Goal: Use online tool/utility

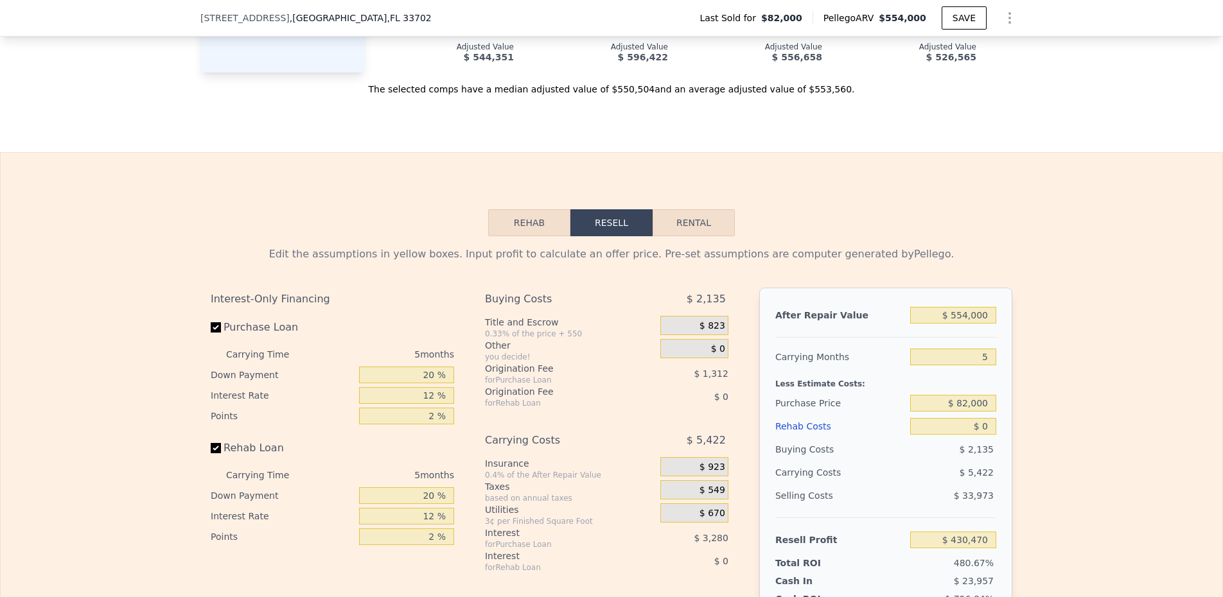
scroll to position [1551, 0]
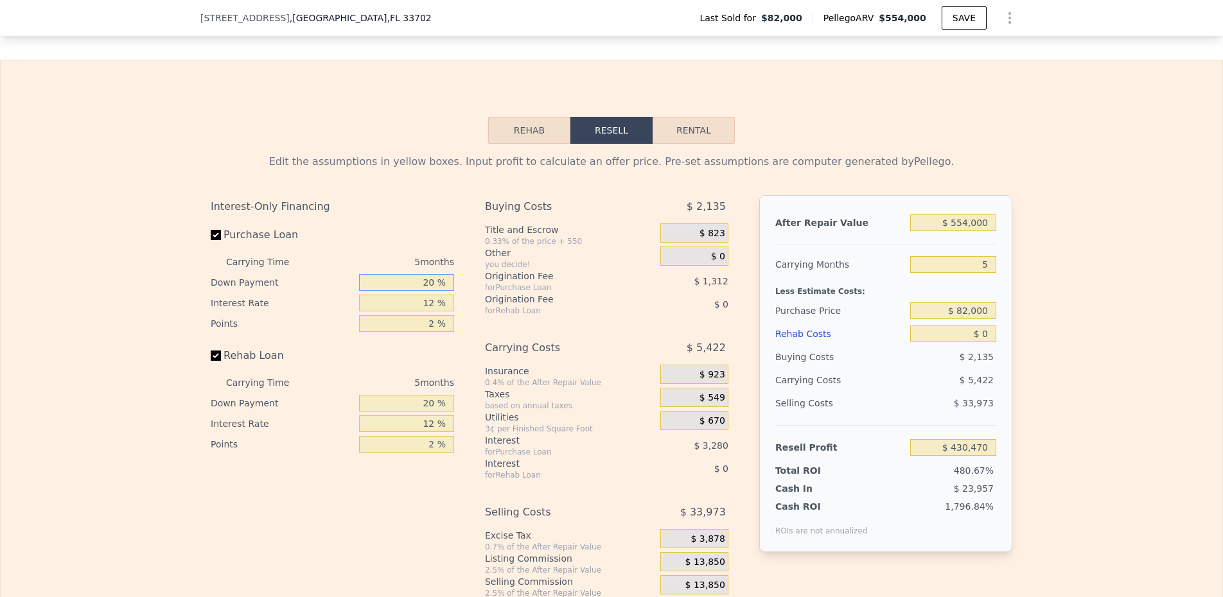
click at [442, 278] on input "20 %" at bounding box center [406, 282] width 95 height 17
type input "1 %"
type input "$ 429,378"
type input "15 %"
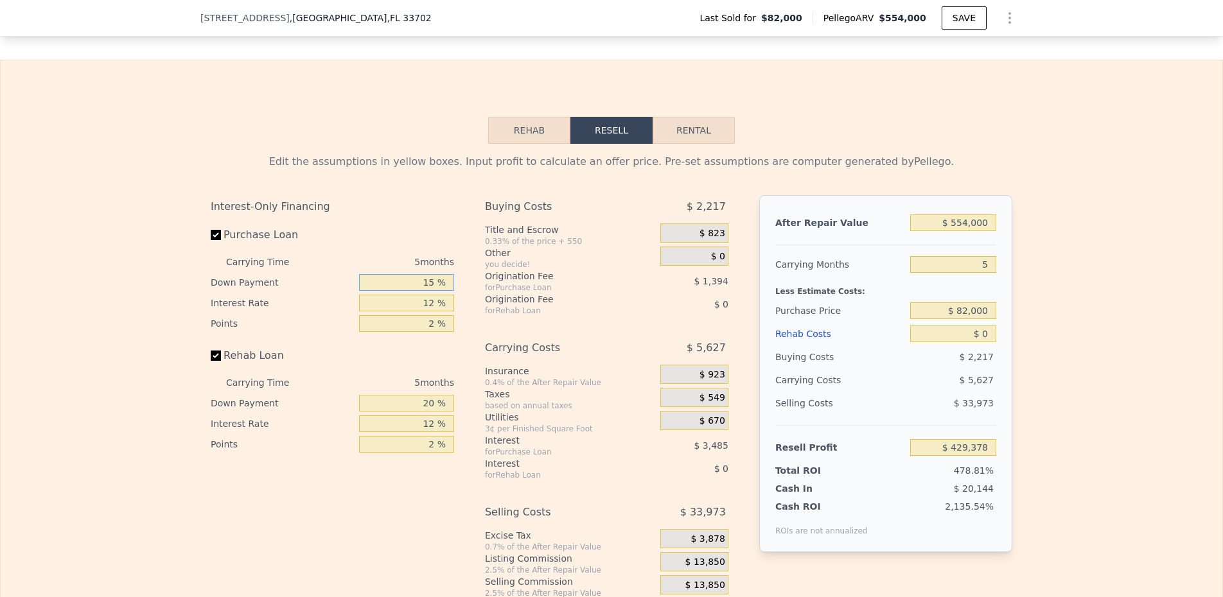
type input "$ 430,183"
type input "15 %"
click at [419, 307] on input "12 %" at bounding box center [406, 303] width 95 height 17
type input "1 %"
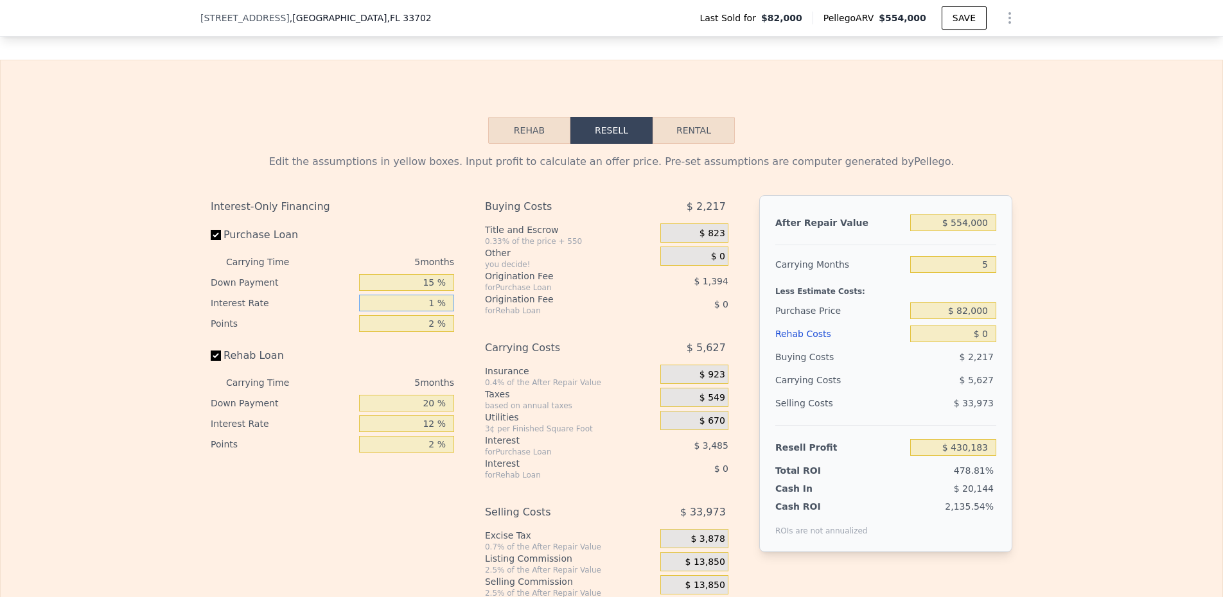
type input "$ 433,378"
type input "11 %"
type input "$ 430,473"
type input "11 %"
click at [424, 401] on input "20 %" at bounding box center [406, 403] width 95 height 17
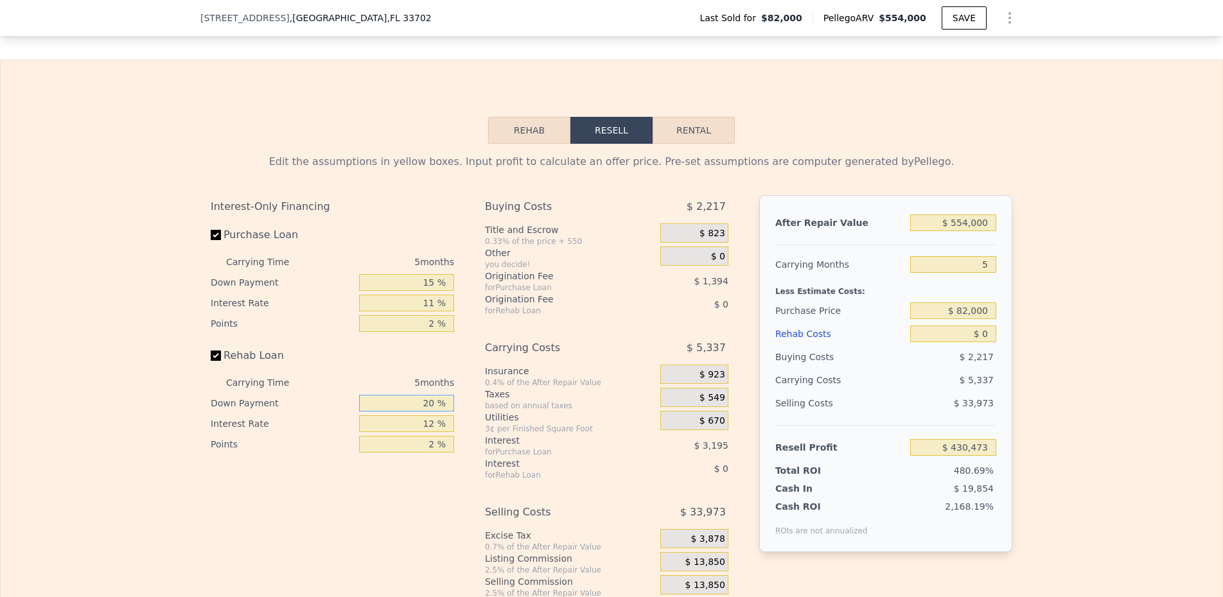
click at [424, 401] on input "20 %" at bounding box center [406, 403] width 95 height 17
type input "15 %"
click at [421, 432] on input "12 %" at bounding box center [406, 424] width 95 height 17
click at [421, 432] on input "1112 %" at bounding box center [406, 424] width 95 height 17
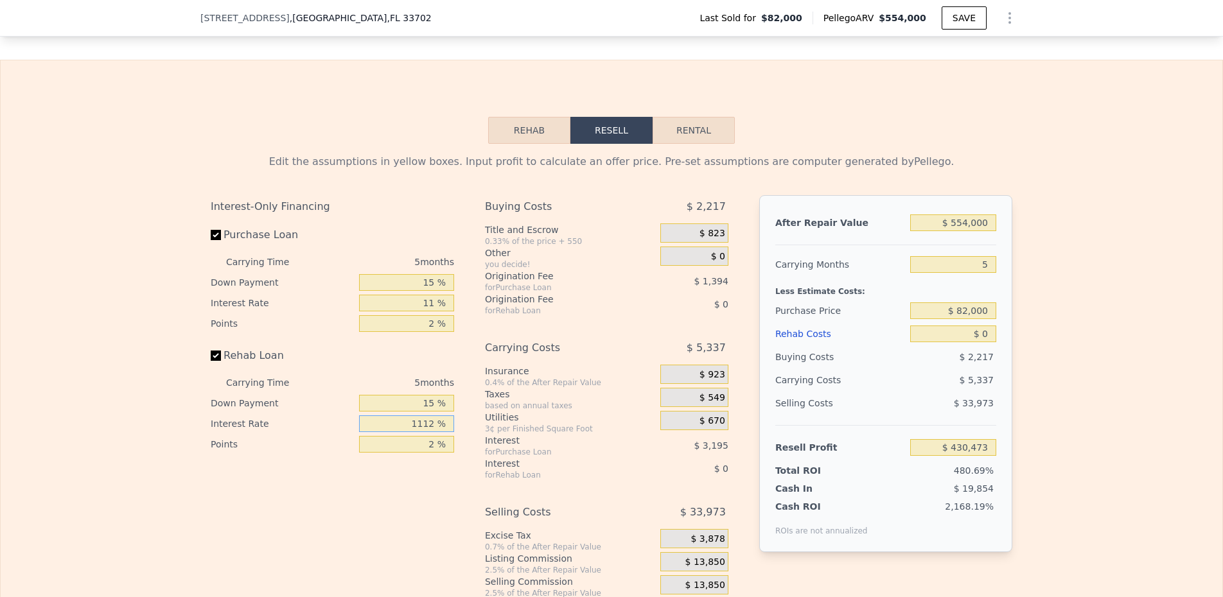
click at [421, 432] on input "1112 %" at bounding box center [406, 424] width 95 height 17
type input "11 %"
click at [698, 237] on div "$ 823" at bounding box center [694, 233] width 68 height 19
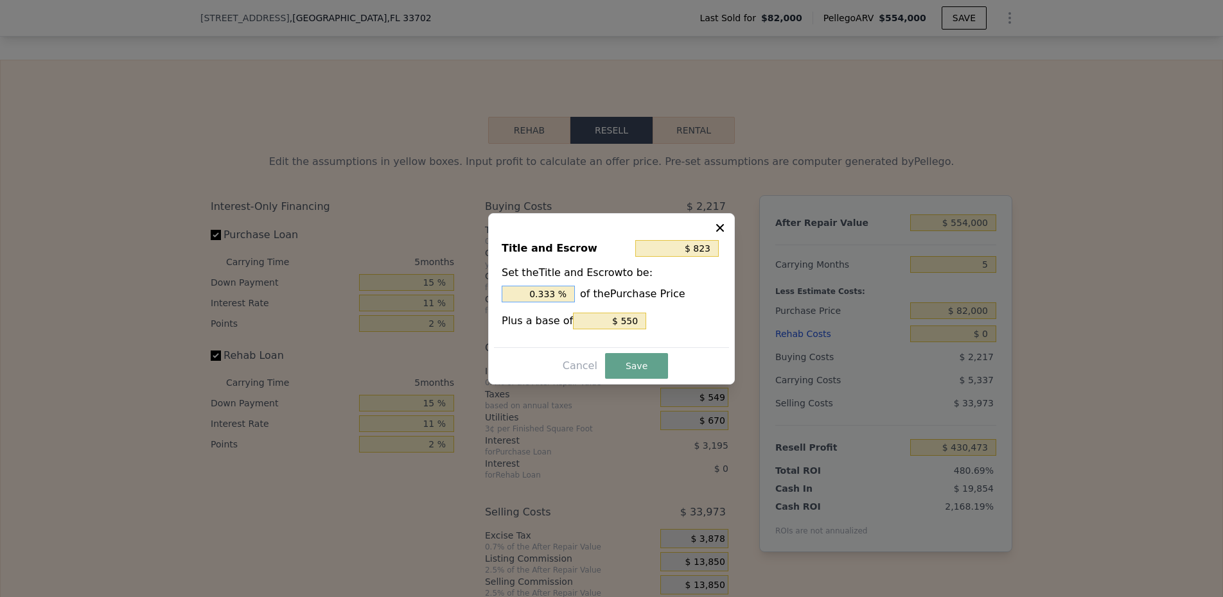
click at [532, 296] on input "0.333 %" at bounding box center [538, 294] width 73 height 17
type input "$ 1,370"
type input "1. %"
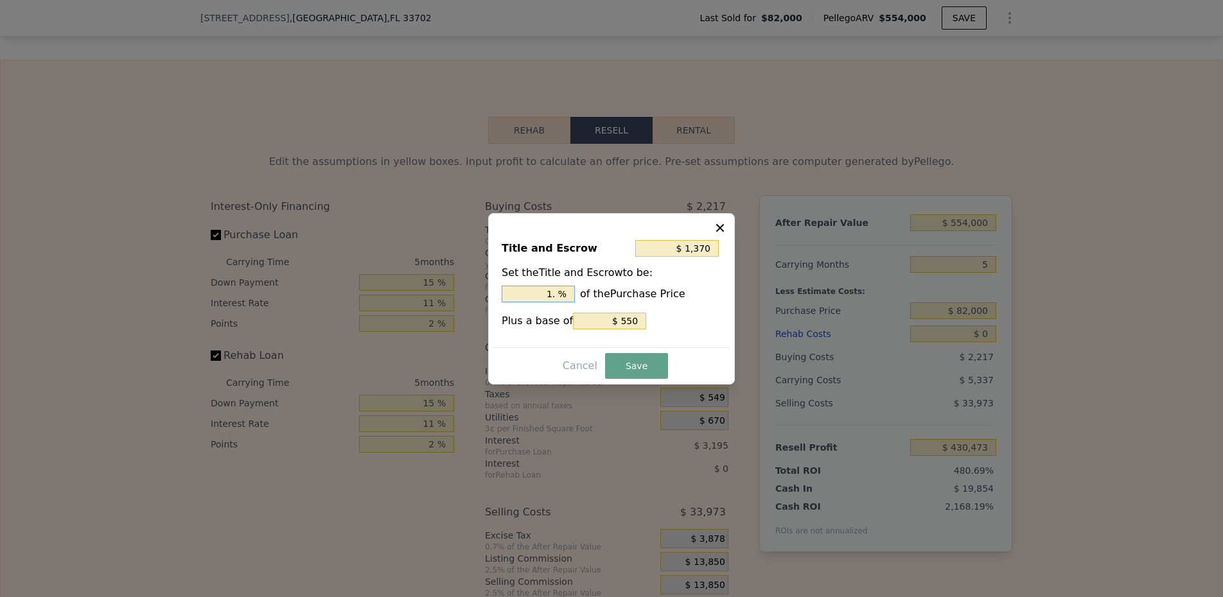
type input "$ 1,534"
type input "1.2 %"
type input "$ 1,575"
type input "1.25 %"
click at [640, 350] on div "Title and Escrow $ 1,575 Set the Title and Escrow to be: 1.25 % of the Purchase…" at bounding box center [611, 299] width 247 height 172
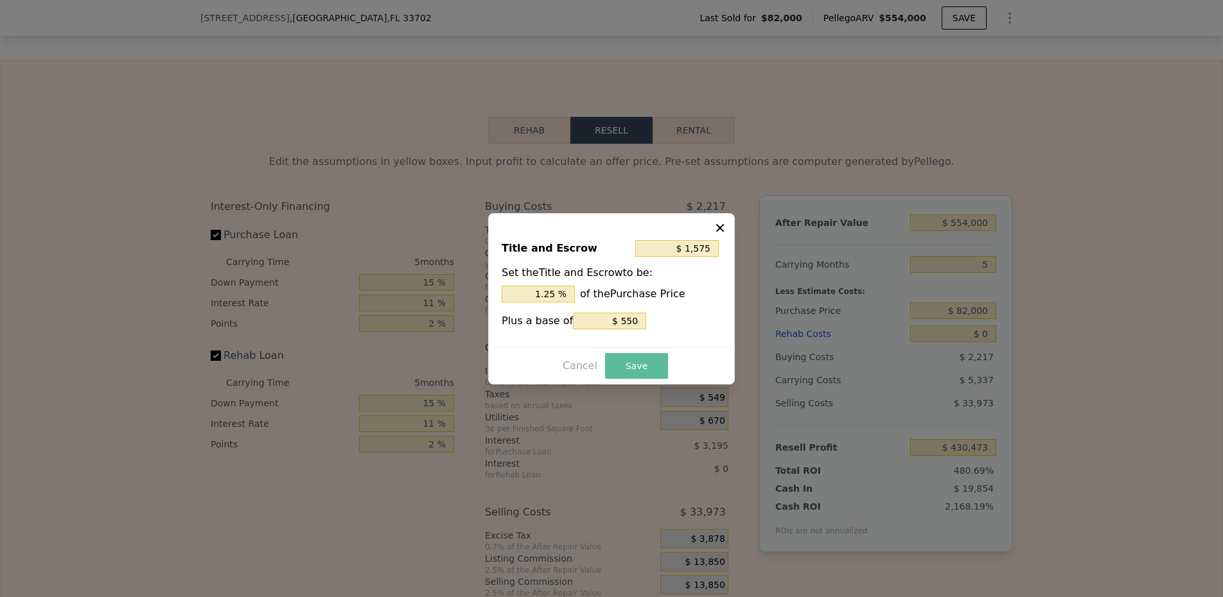
click at [635, 357] on button "Save" at bounding box center [636, 366] width 63 height 26
type input "$ 429,721"
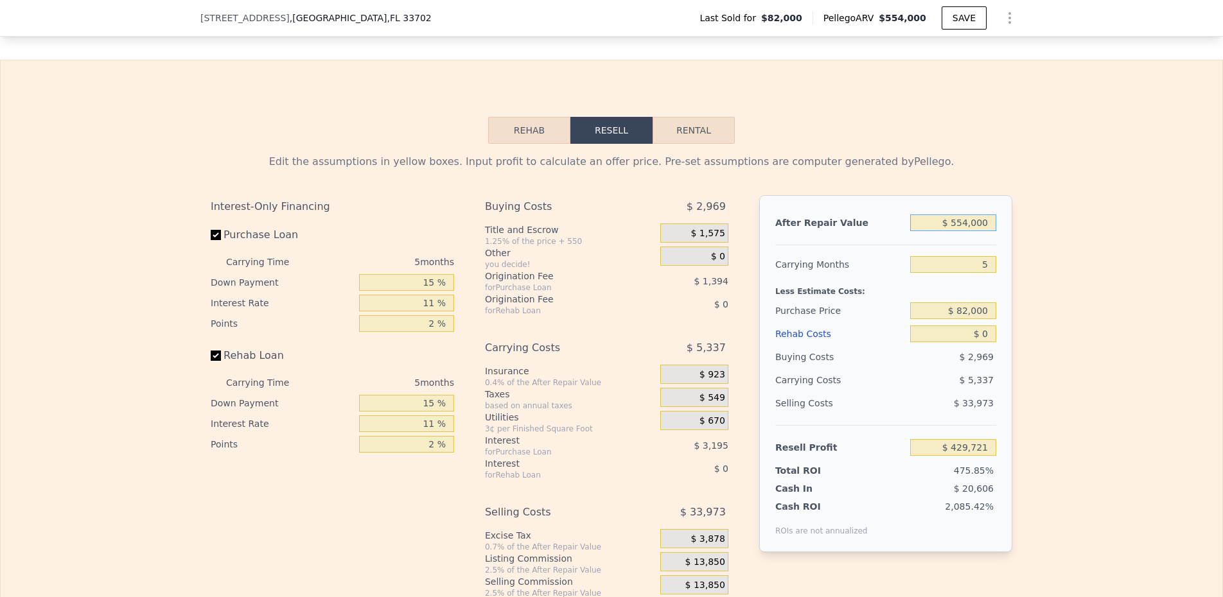
click at [921, 229] on input "$ 554,000" at bounding box center [953, 223] width 86 height 17
click at [949, 229] on input "$ 554,000" at bounding box center [953, 223] width 86 height 17
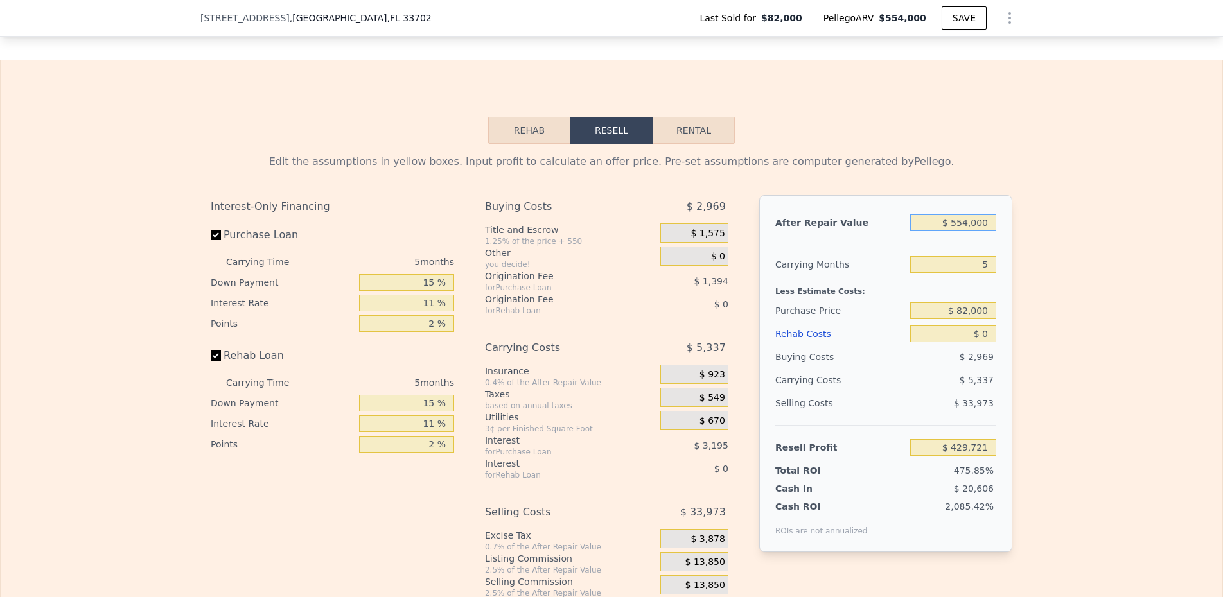
type input "$ 5"
type input "-$ 89,928"
type input "$ 54"
type input "-$ 89,881"
type input "$ 540"
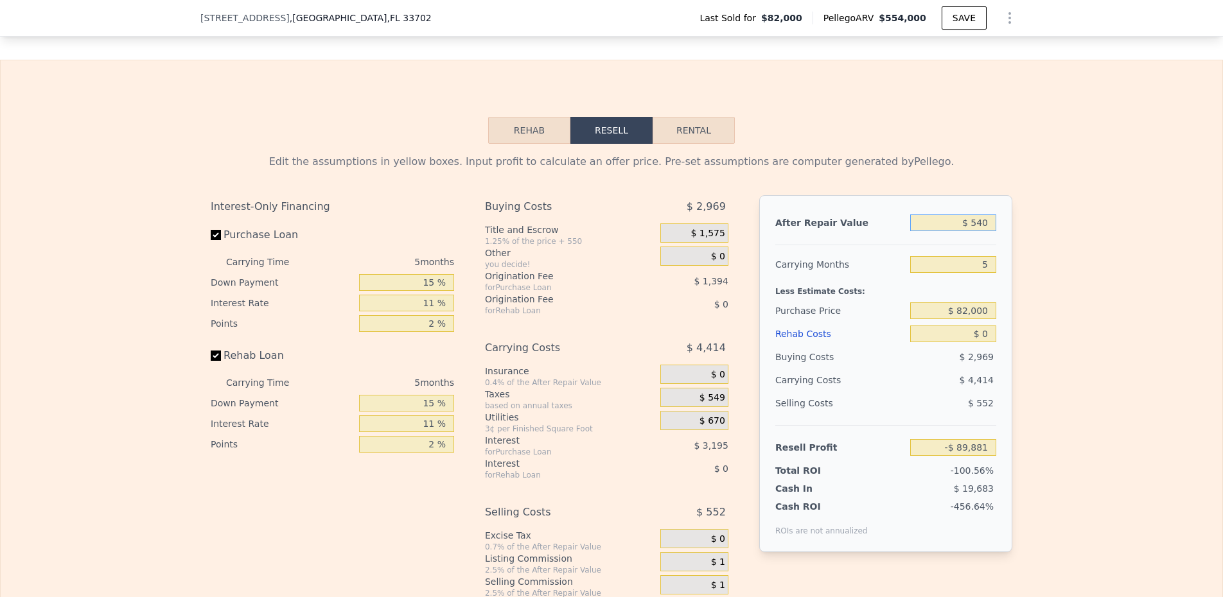
type input "-$ 89,428"
type input "$ 5,400"
type input "-$ 84,868"
type input "$ 54,000"
type input "-$ 39,281"
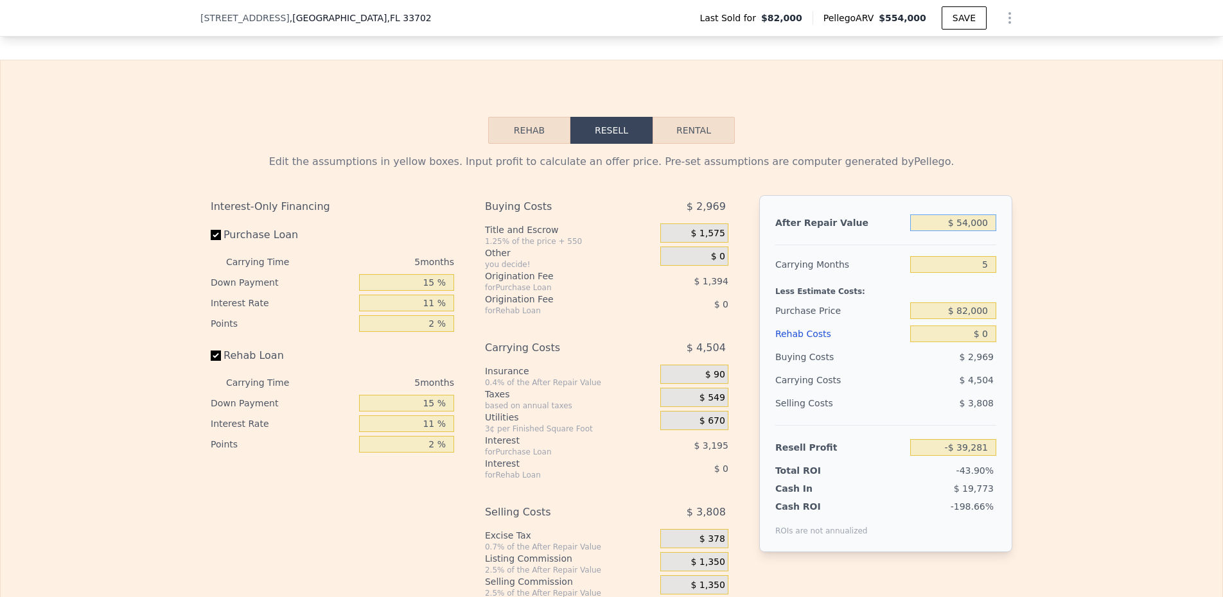
type input "$ 540,000"
type input "$ 416,589"
click at [949, 229] on input "$ 540,000" at bounding box center [953, 223] width 86 height 17
type input "$ 5"
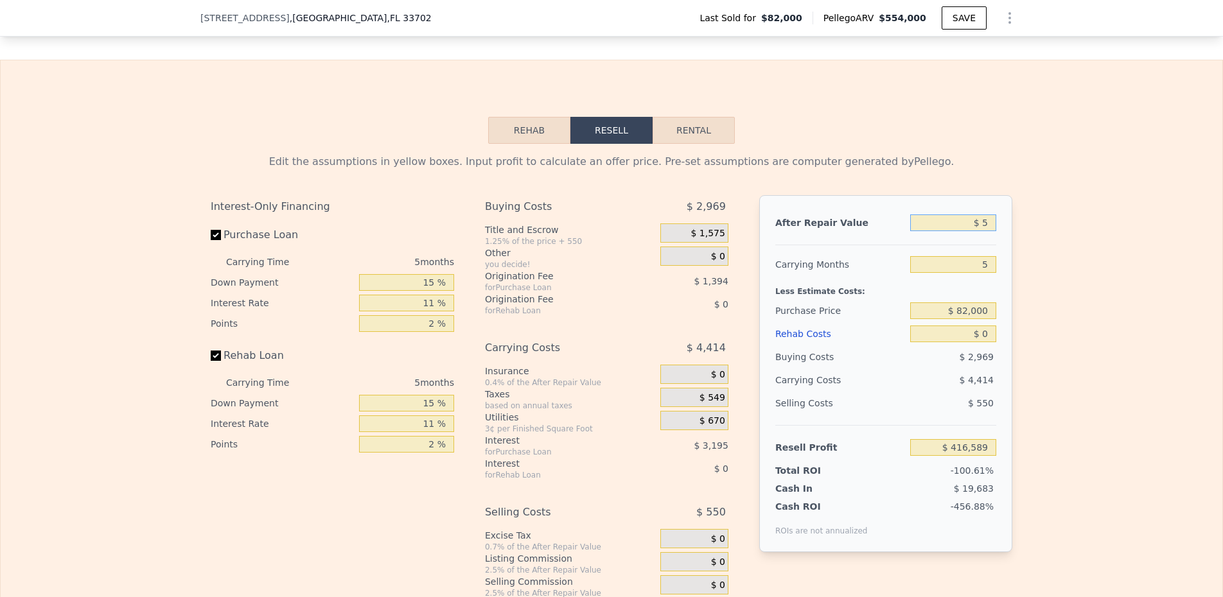
type input "-$ 89,928"
type input "$ 52"
type input "-$ 89,883"
type input "$ 520"
type input "-$ 89,446"
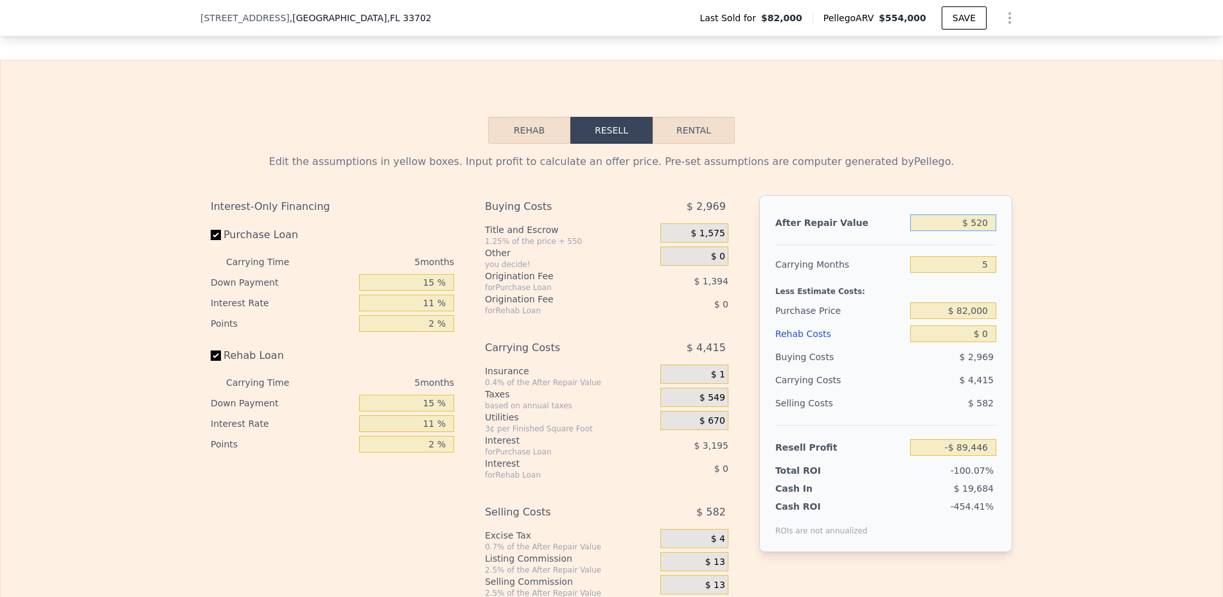
type input "$ 5,200"
type input "-$ 85,055"
type input "$ 52,000"
type input "-$ 41,157"
type input "$ 520,000"
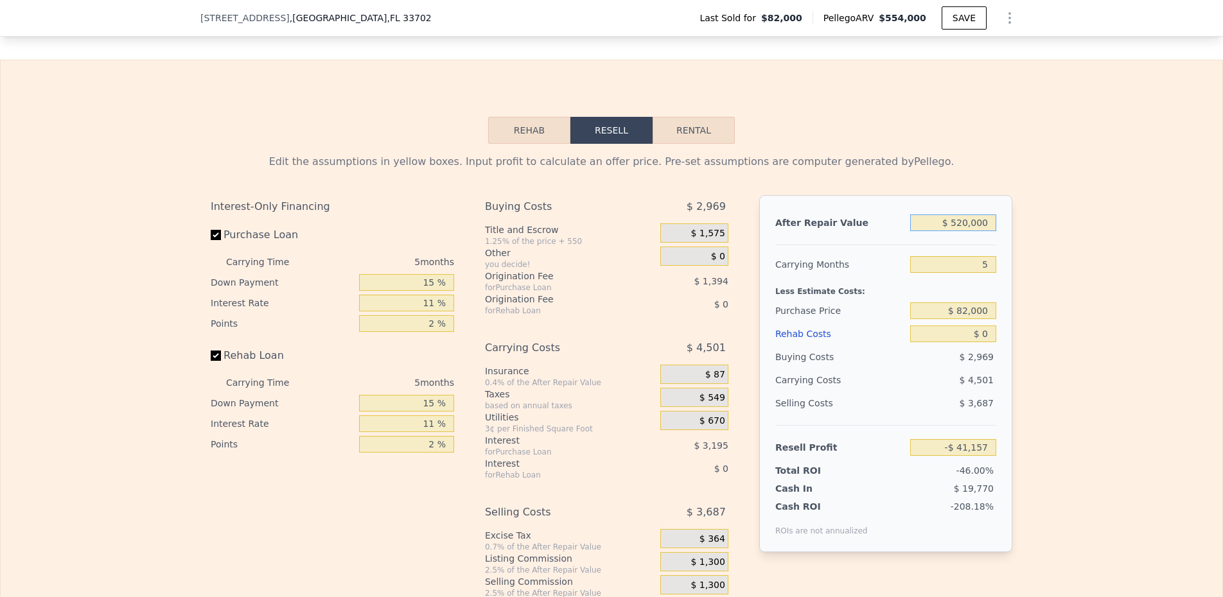
type input "$ 397,828"
click at [894, 245] on div at bounding box center [885, 239] width 221 height 11
type input "$ 554,000"
type input "$ 430,470"
click at [685, 227] on div "$ 823" at bounding box center [694, 233] width 68 height 19
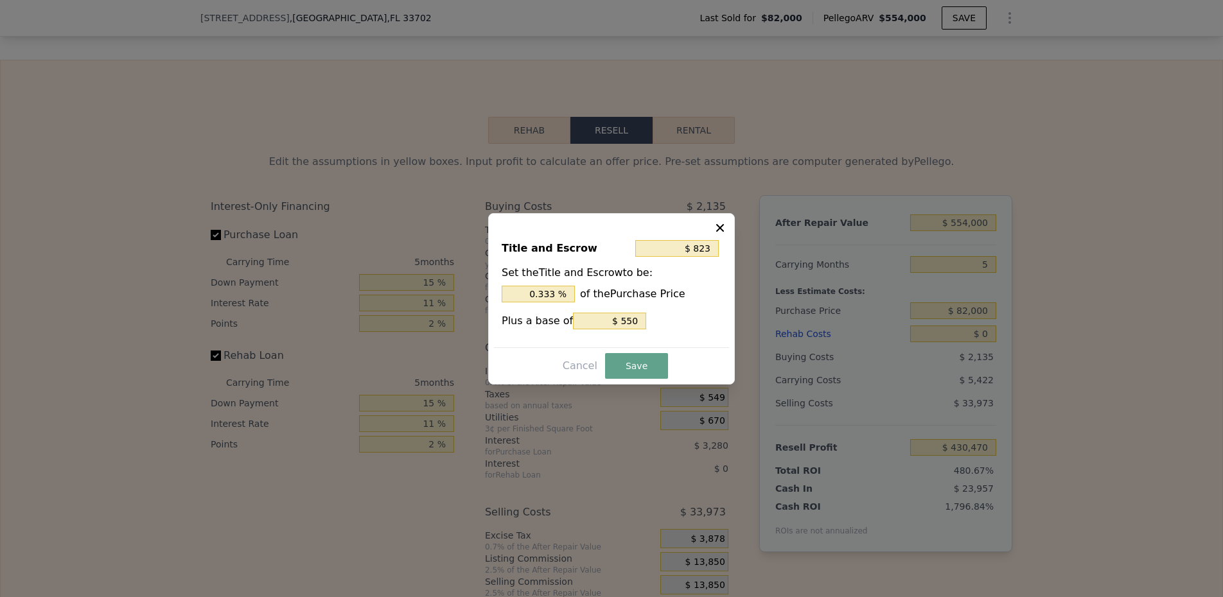
click at [561, 303] on div "Title and Escrow $ 823 Set the Title and Escrow to be: 0.333 % of the Purchase …" at bounding box center [611, 288] width 235 height 118
click at [561, 293] on input "0.333 %" at bounding box center [538, 294] width 73 height 17
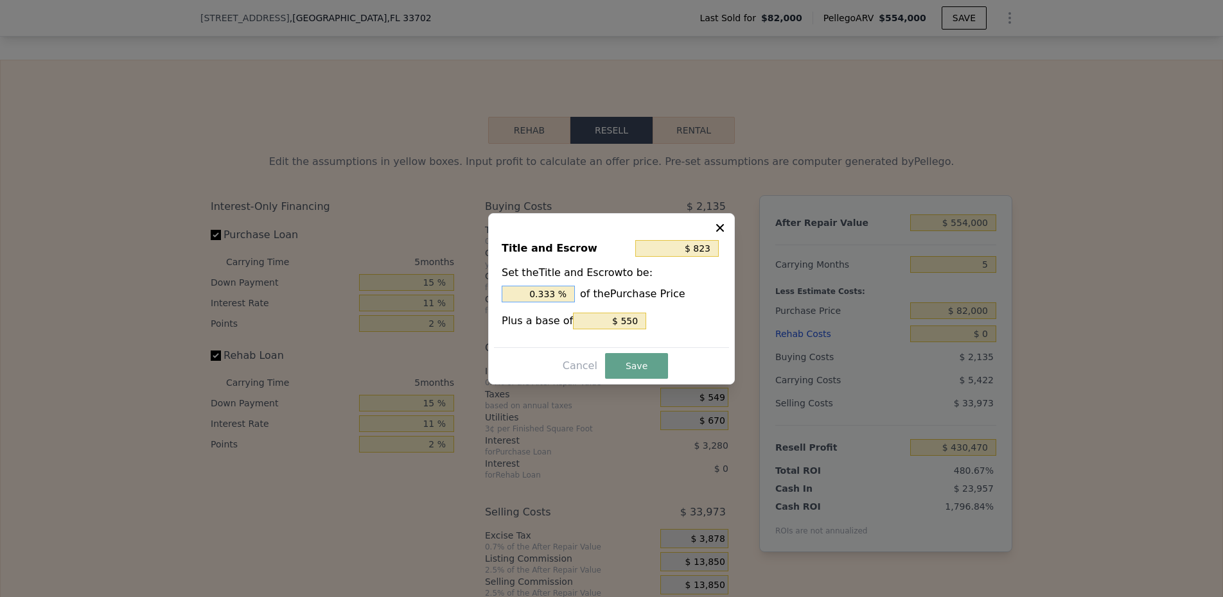
type input "$ 1,370"
type input "1. %"
type input "$ 1,534"
type input "1.2 %"
type input "$ 1,575"
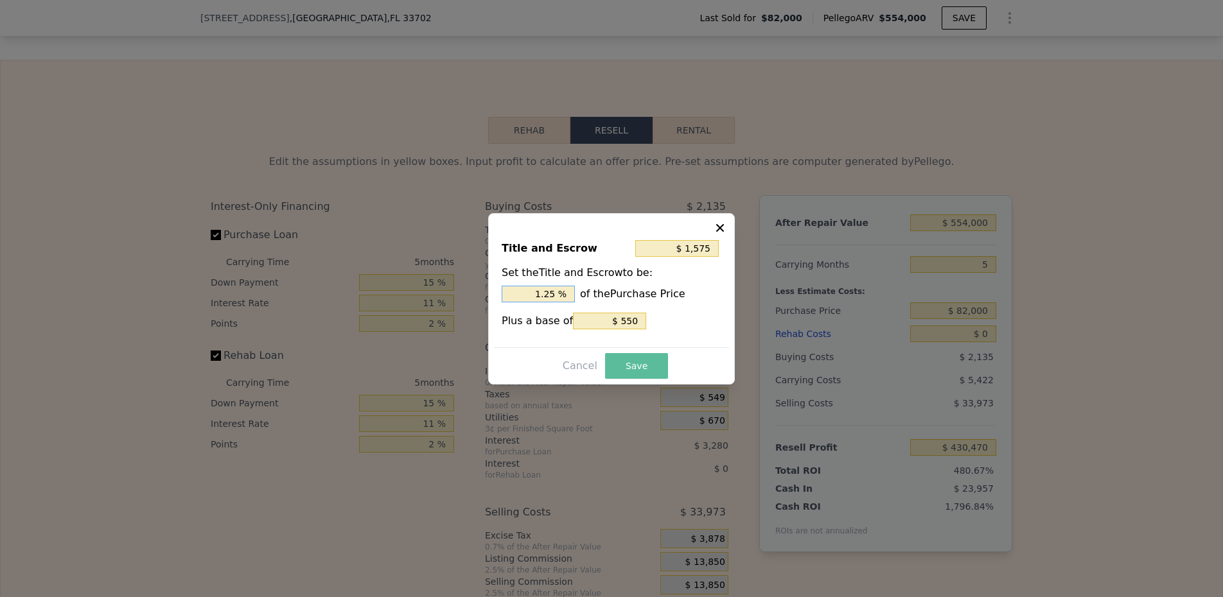
type input "1.25 %"
click at [636, 363] on button "Save" at bounding box center [636, 366] width 63 height 26
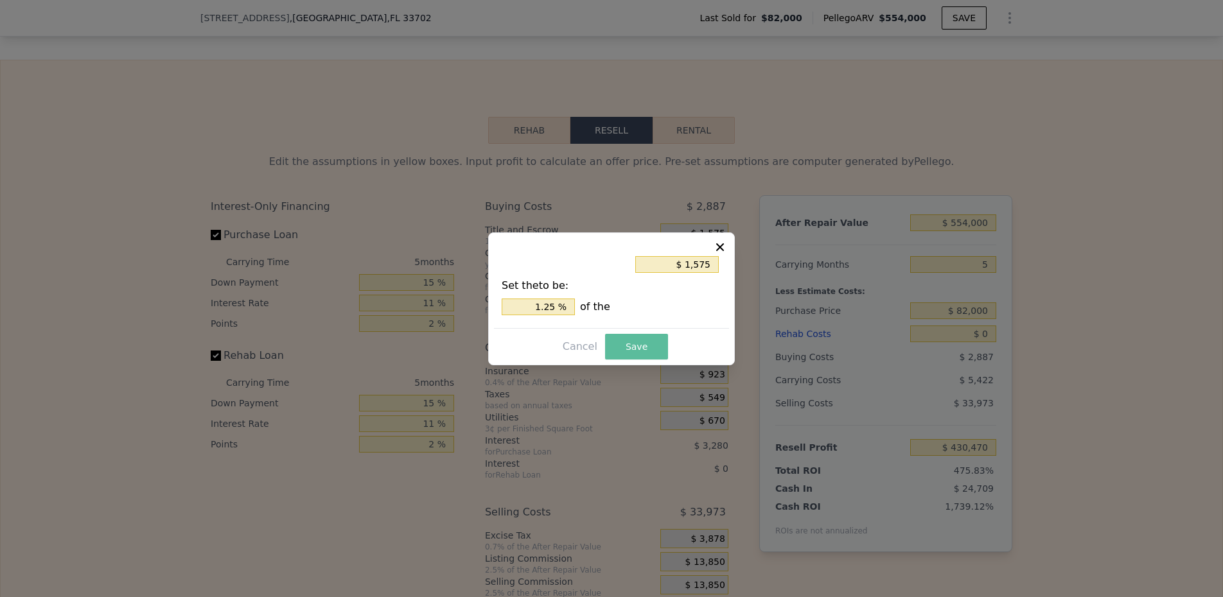
type input "$ 429,718"
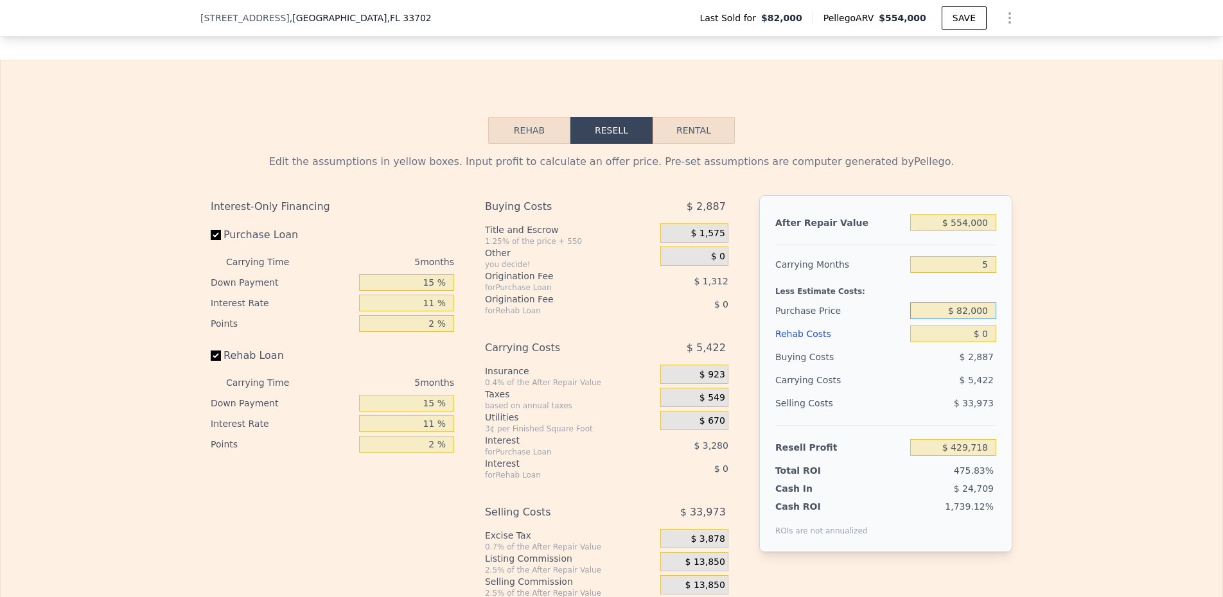
click at [938, 309] on input "$ 82,000" at bounding box center [953, 311] width 86 height 17
type input "$ 300,000"
click at [953, 230] on input "$ 554,000" at bounding box center [953, 223] width 86 height 17
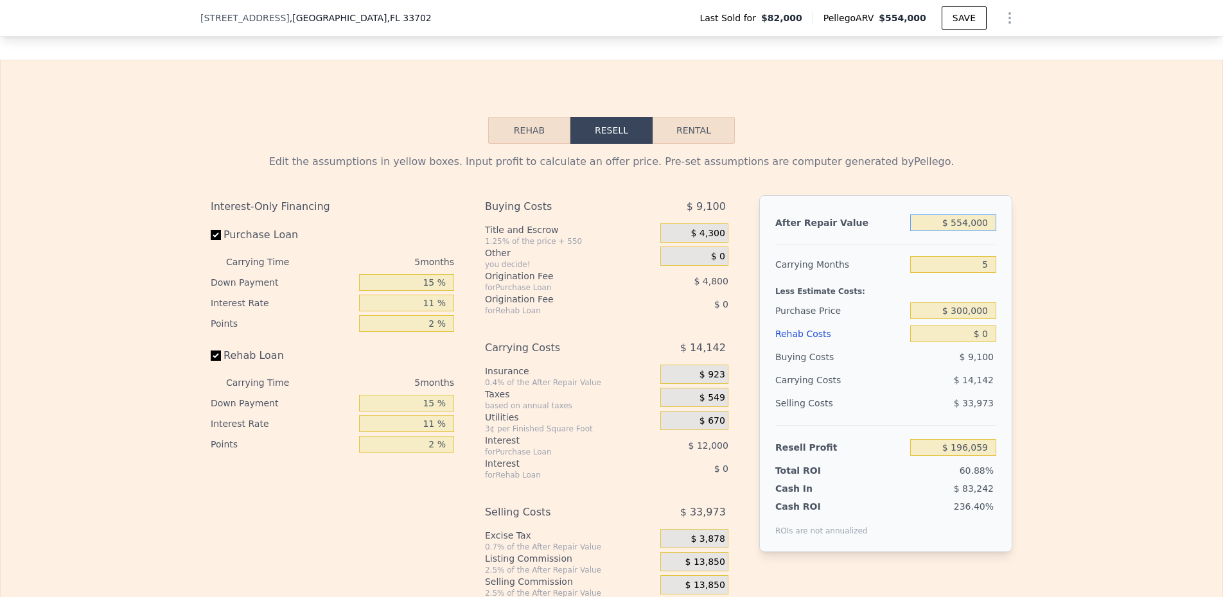
type input "$ 196,785"
click at [953, 230] on input "$ 554,000" at bounding box center [953, 223] width 86 height 17
type input "$ 5"
type input "-$ 322,864"
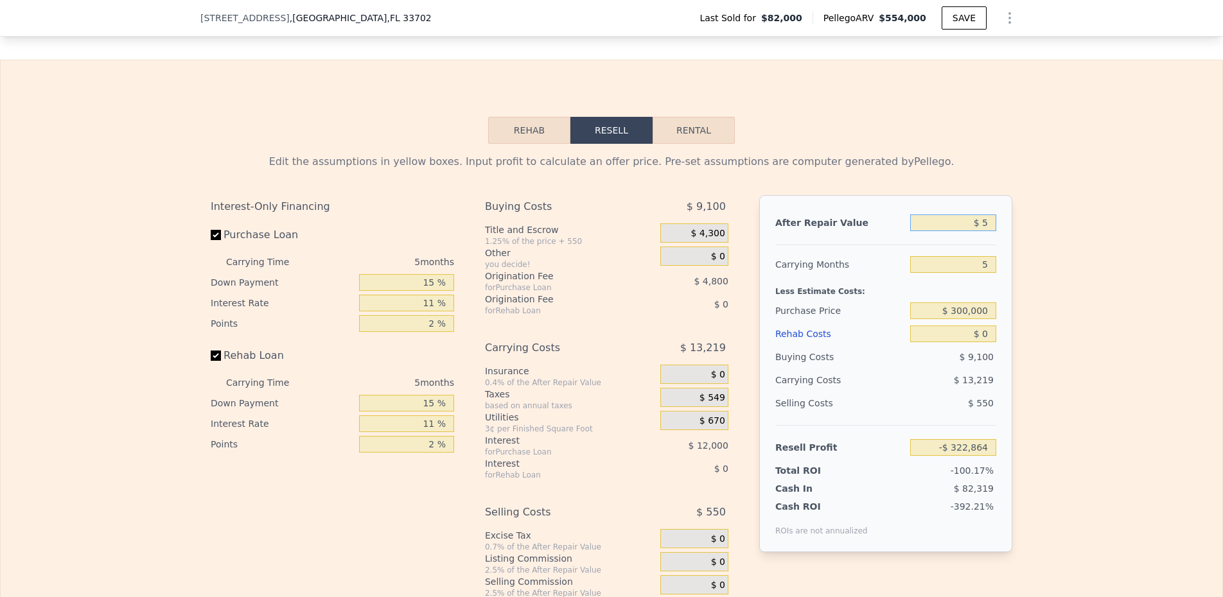
type input "$ 52"
type input "-$ 322,819"
type input "$ 520"
type input "-$ 322,382"
type input "$ 5,200"
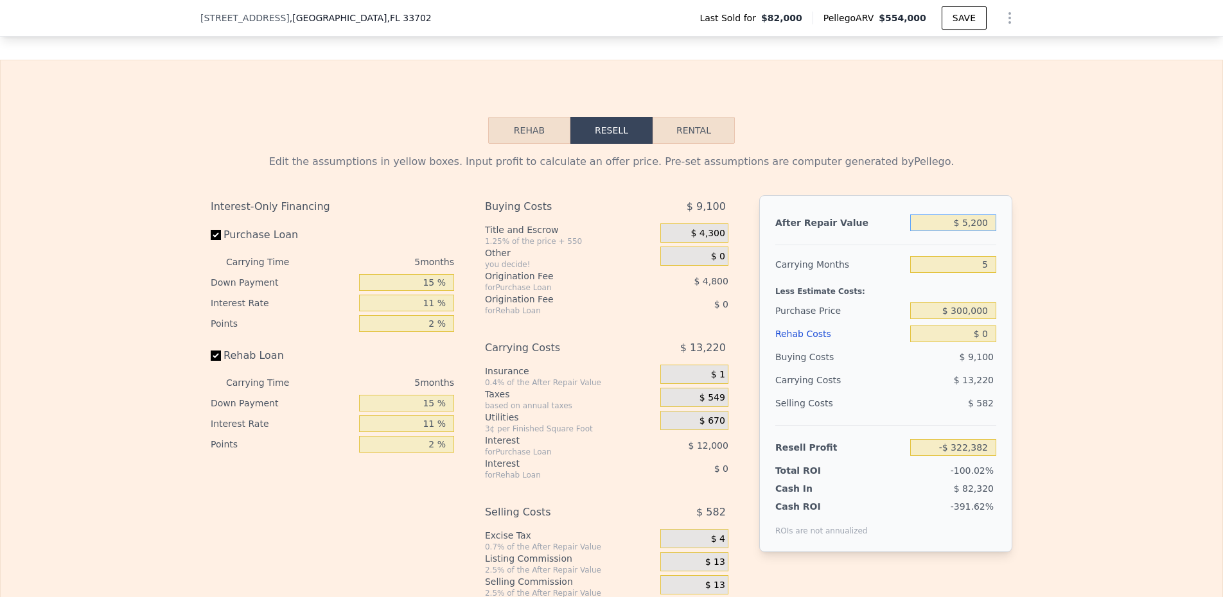
type input "-$ 317,991"
type input "$ 52,000"
type input "-$ 274,093"
type input "$ 520,000"
type input "$ 164,892"
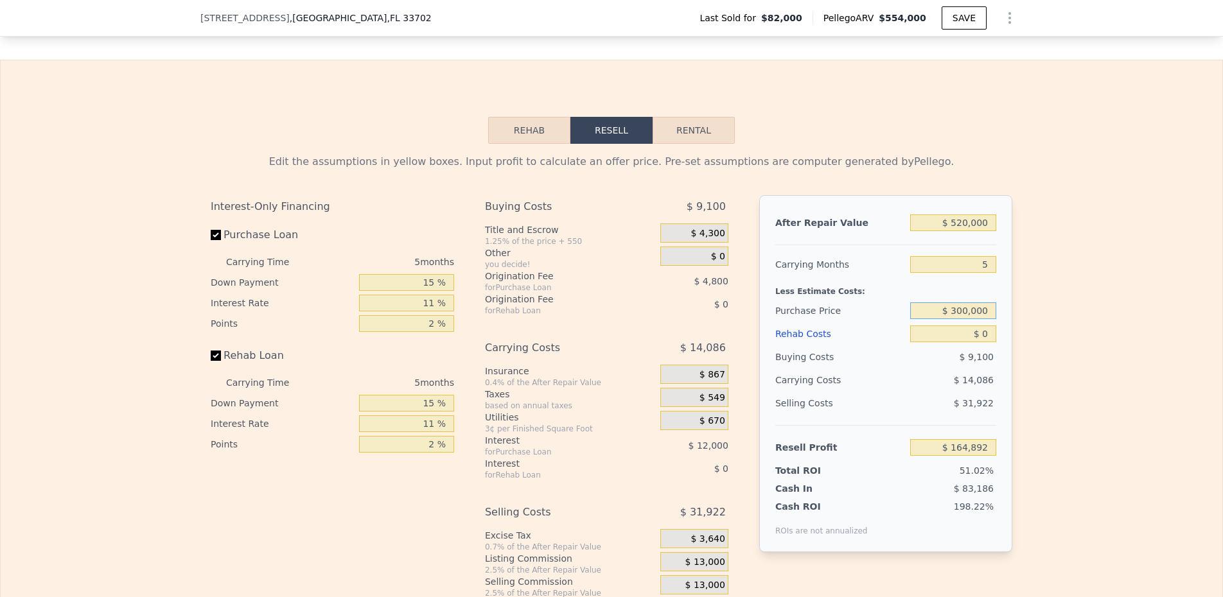
click at [963, 312] on input "$ 300,000" at bounding box center [953, 311] width 86 height 17
type input "$ 330,000"
click at [984, 340] on input "$ 0" at bounding box center [953, 334] width 86 height 17
type input "$ 132,837"
click at [984, 340] on input "$ 0" at bounding box center [953, 334] width 86 height 17
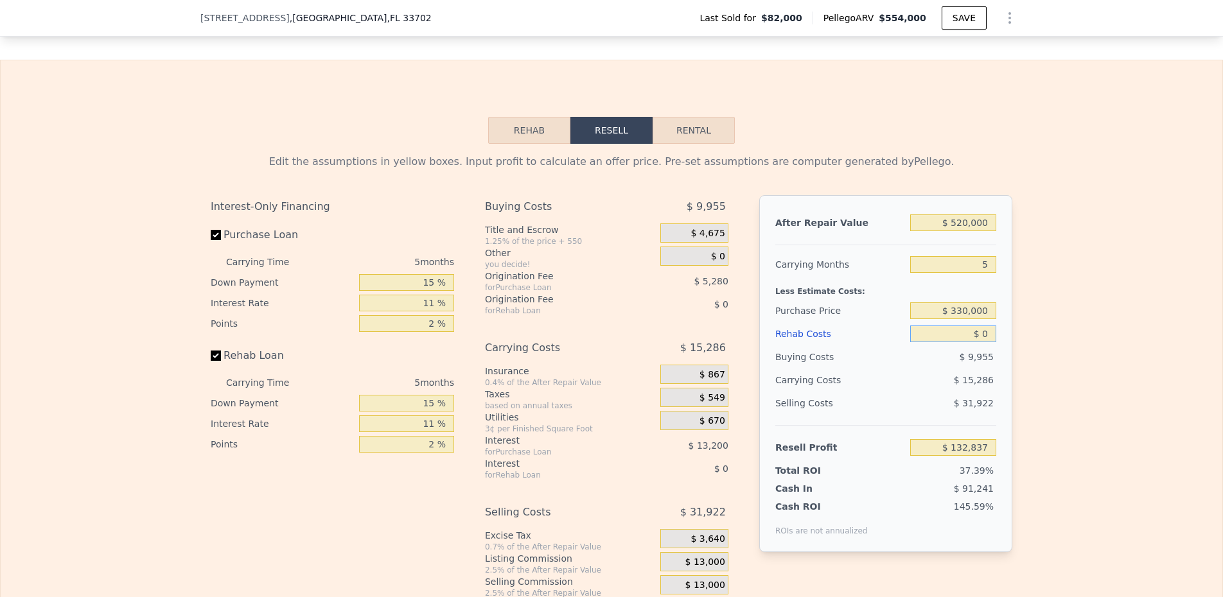
type input "$ 6"
type input "$ 132,831"
type input "$ 60"
type input "$ 132,776"
type input "$ 600"
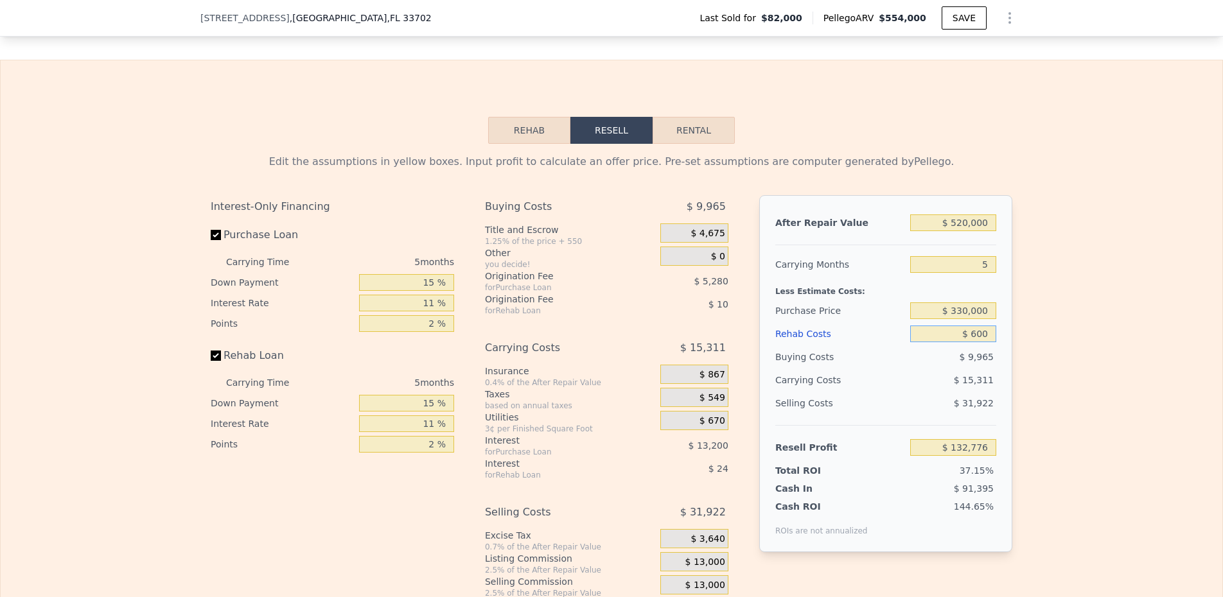
type input "$ 132,202"
type input "$ 6,000"
type input "$ 126,501"
type input "$ 60,000"
type input "$ 69,477"
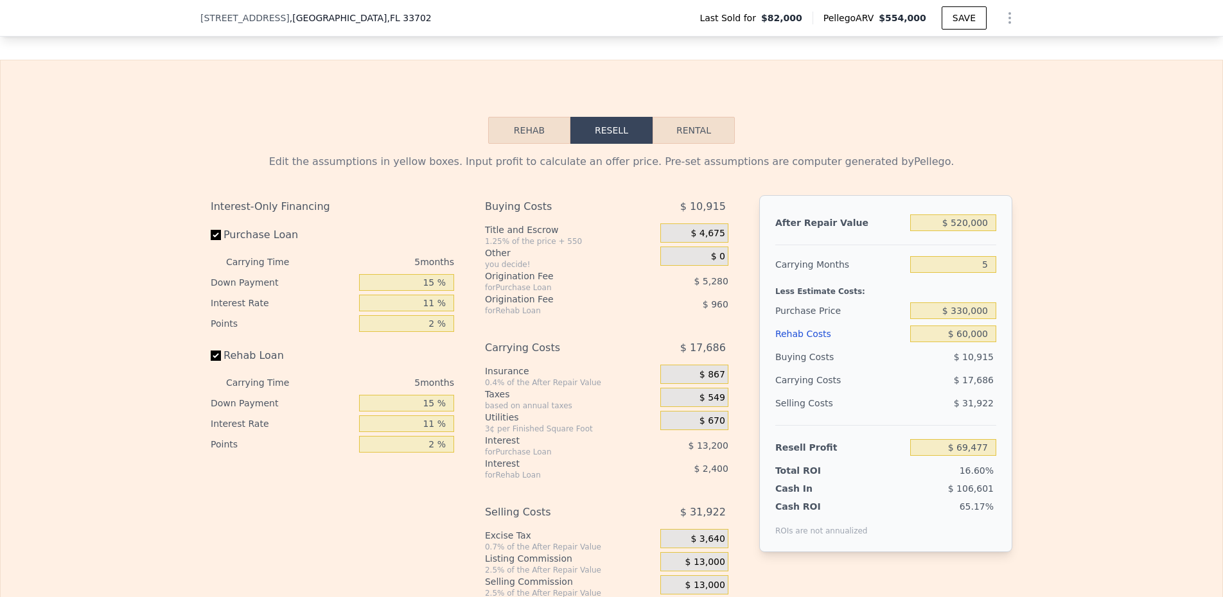
click at [1024, 398] on div "Edit the assumptions in yellow boxes. Input profit to calculate an offer price.…" at bounding box center [612, 383] width 1222 height 478
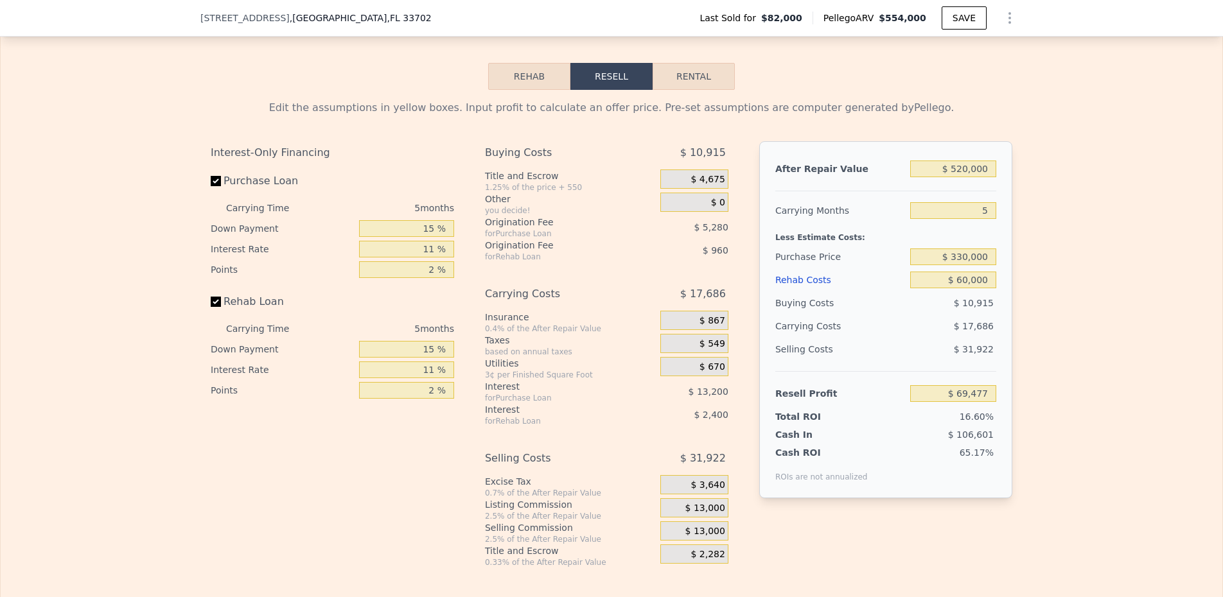
scroll to position [1563, 0]
